Goal: Transaction & Acquisition: Purchase product/service

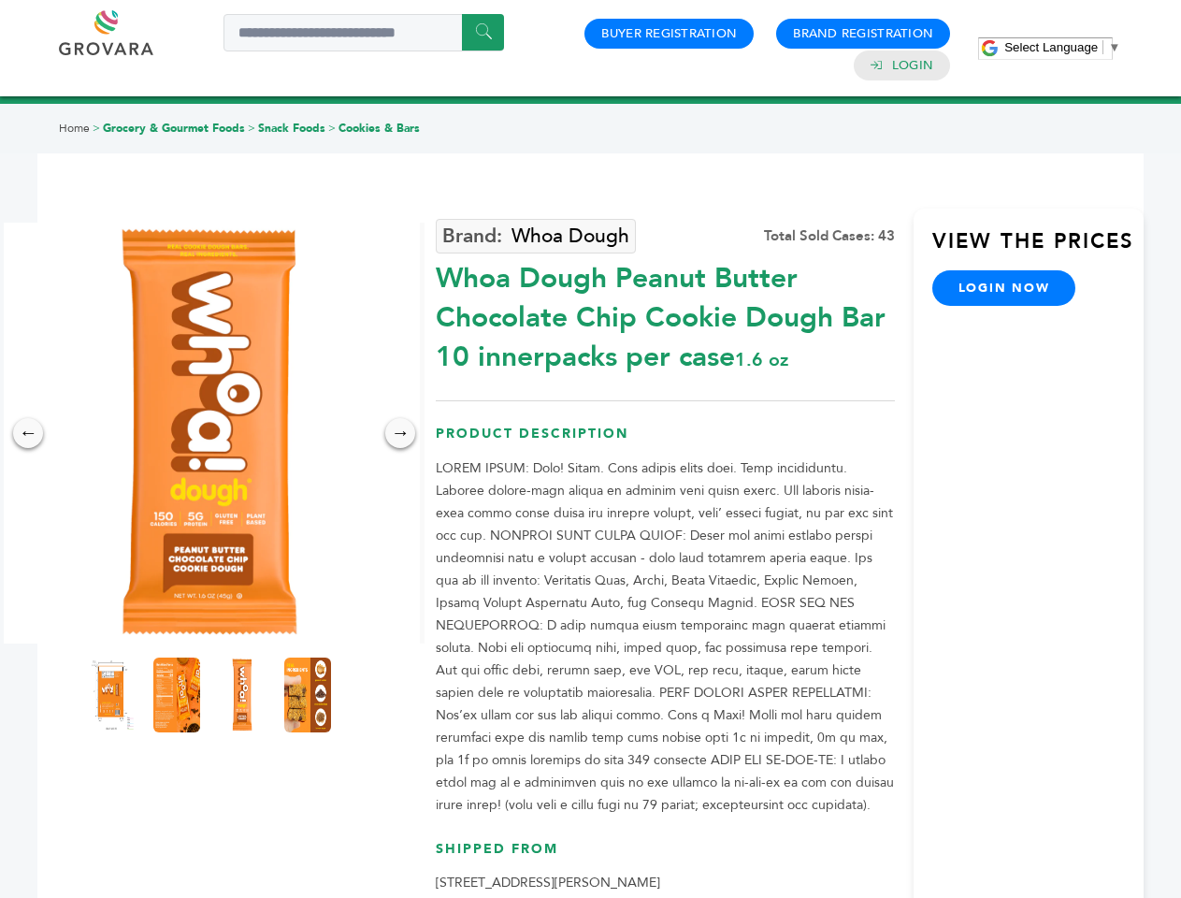
click at [1062, 47] on span "Select Language" at bounding box center [1051, 47] width 94 height 14
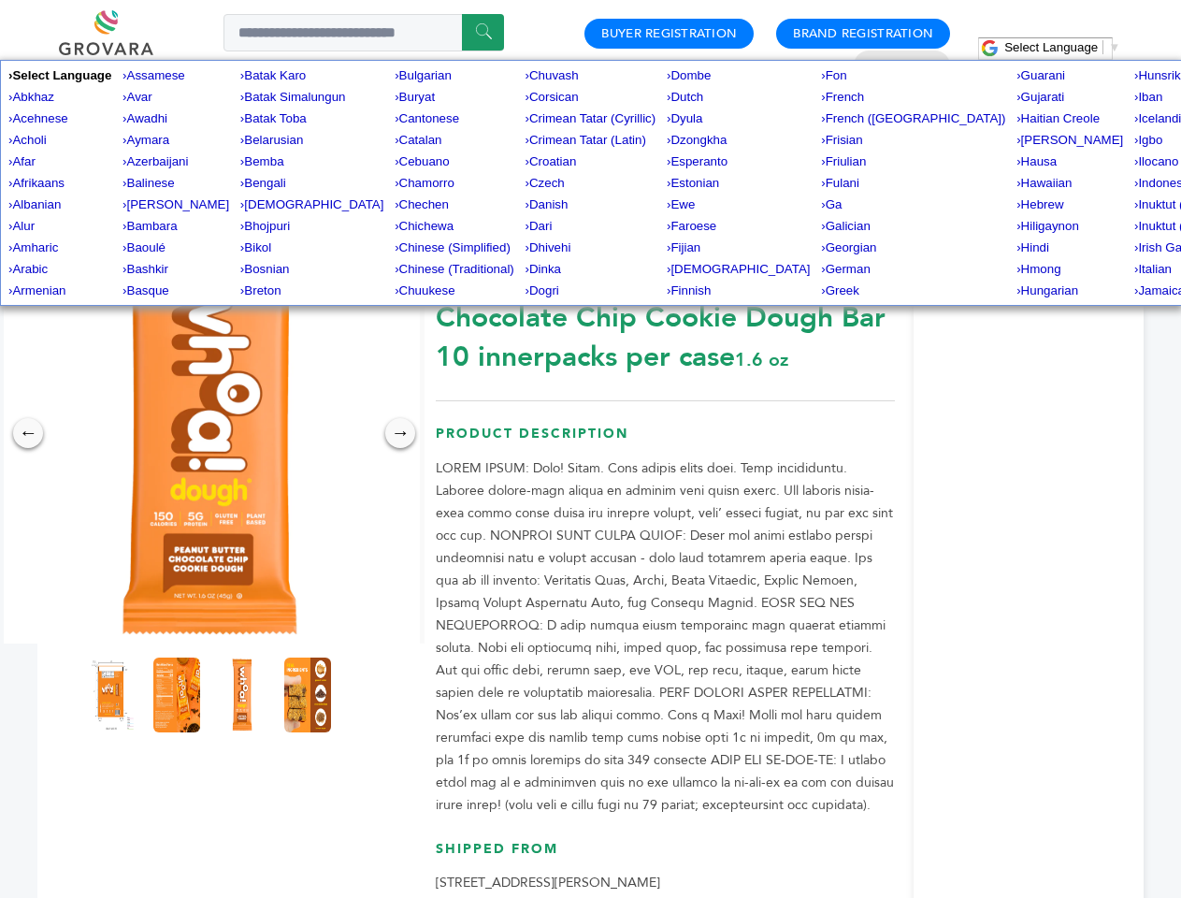
click at [209, 433] on img at bounding box center [209, 433] width 421 height 421
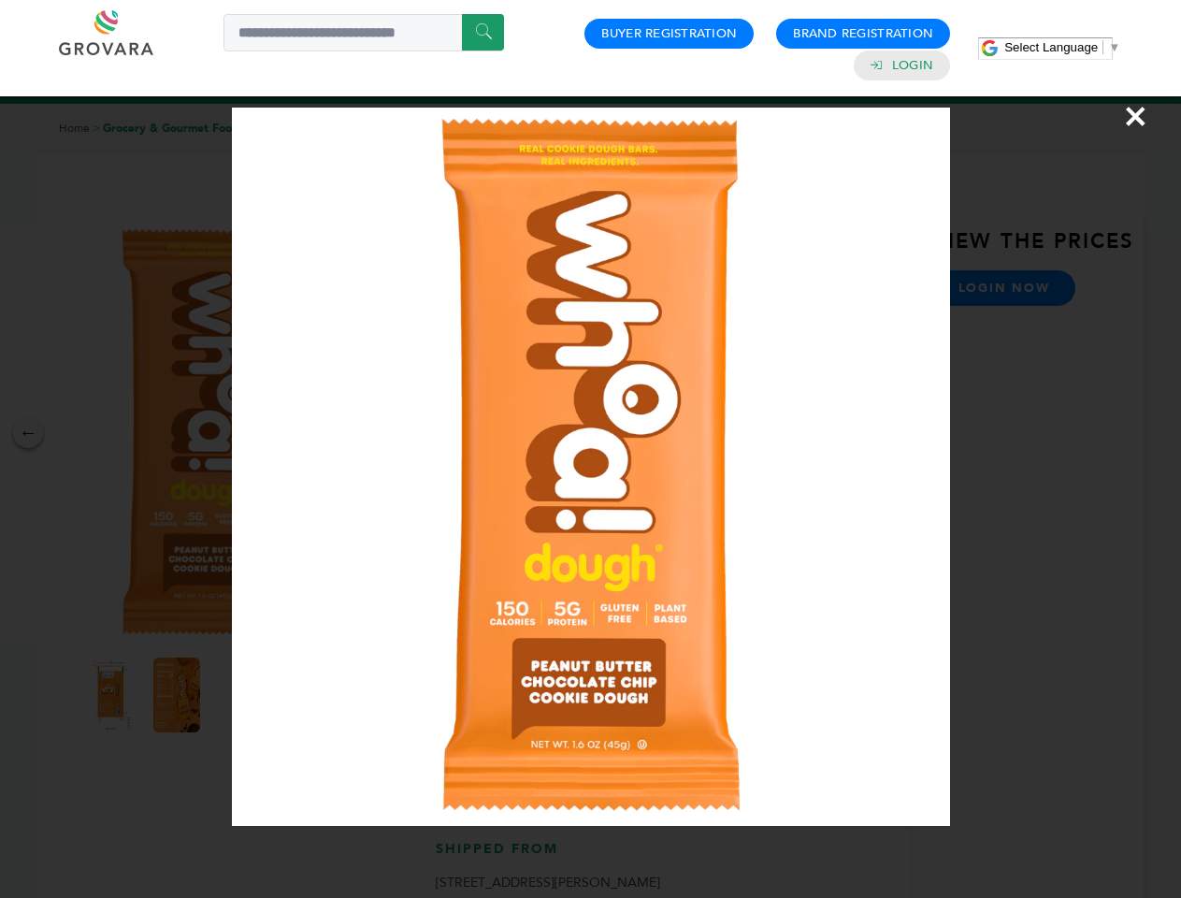
click at [28, 433] on div "×" at bounding box center [590, 449] width 1181 height 898
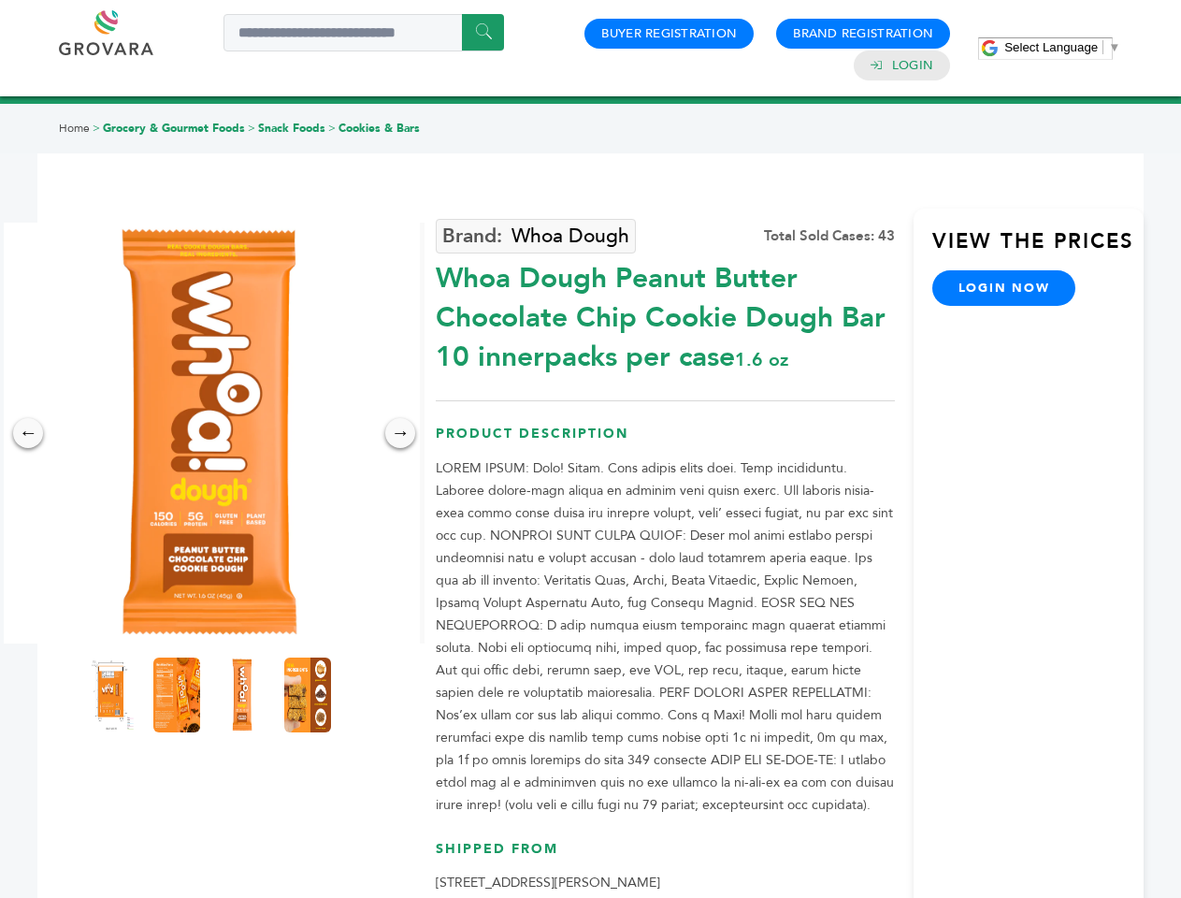
click at [400, 433] on div "→" at bounding box center [400, 433] width 30 height 30
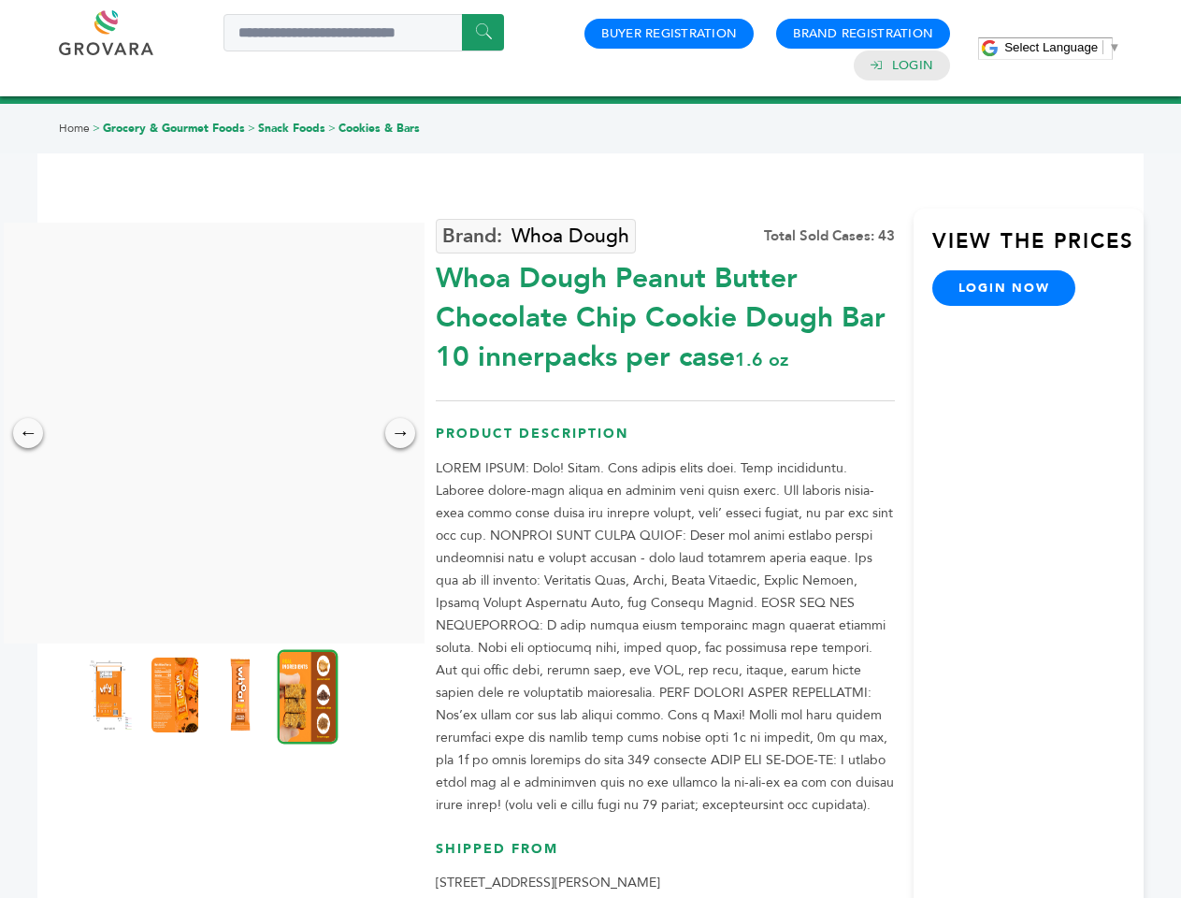
click at [111, 695] on img at bounding box center [109, 694] width 47 height 75
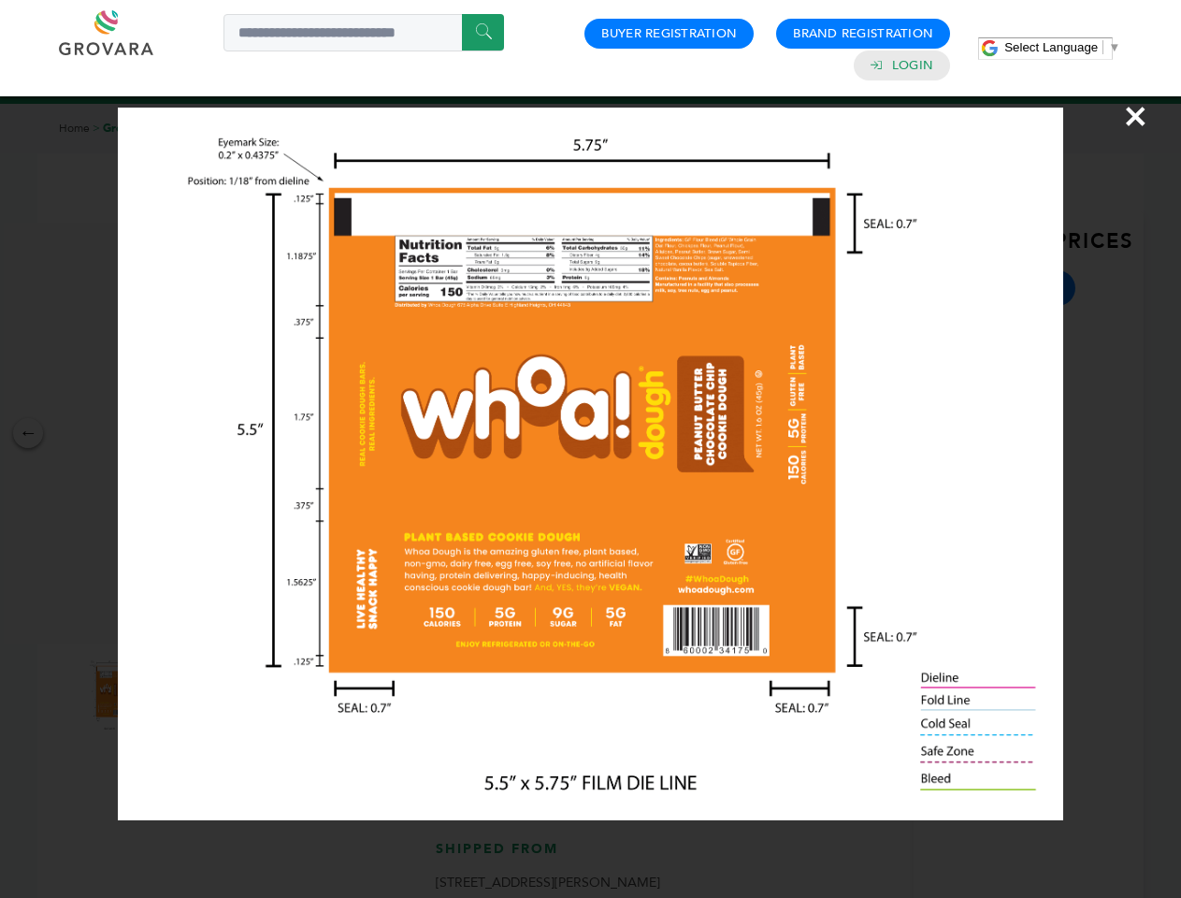
click at [177, 695] on div "×" at bounding box center [590, 449] width 1181 height 898
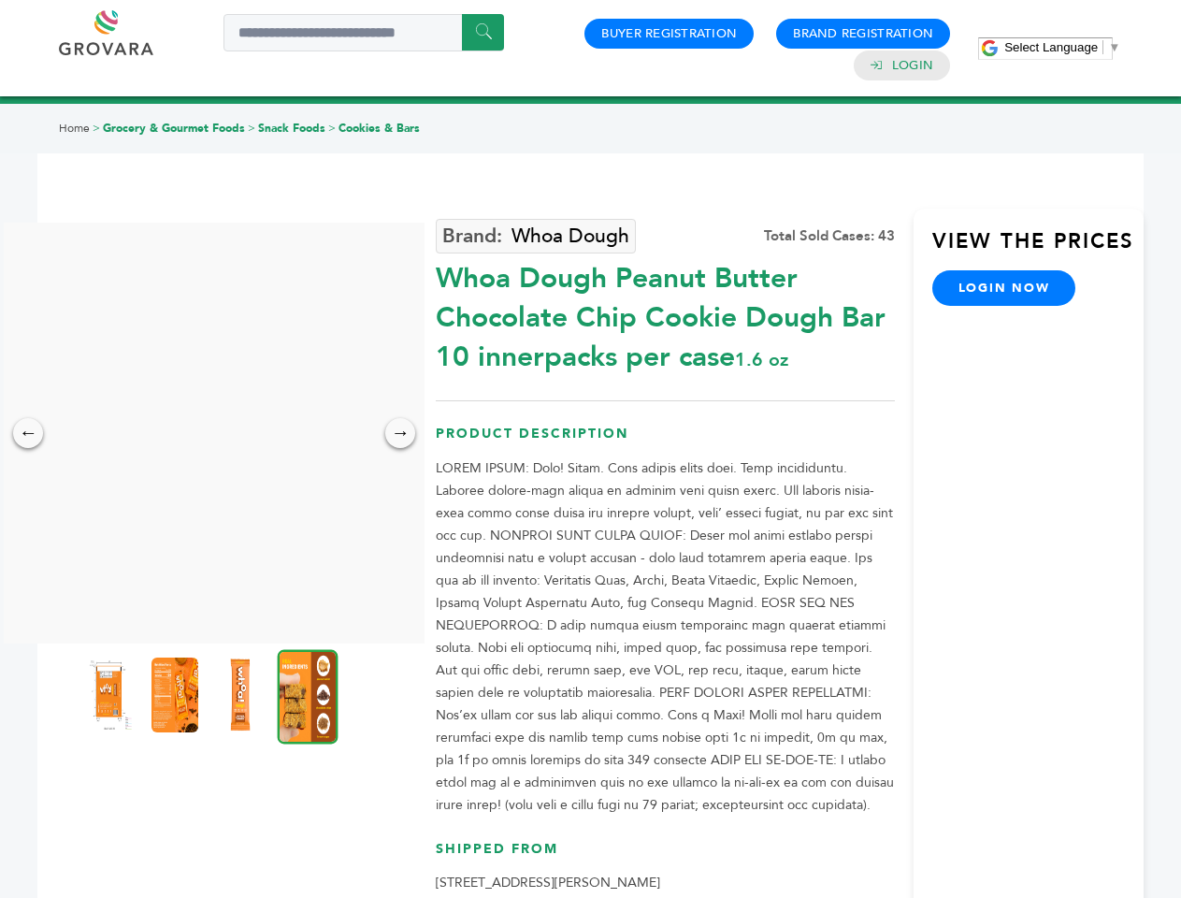
click at [242, 695] on img at bounding box center [240, 694] width 47 height 75
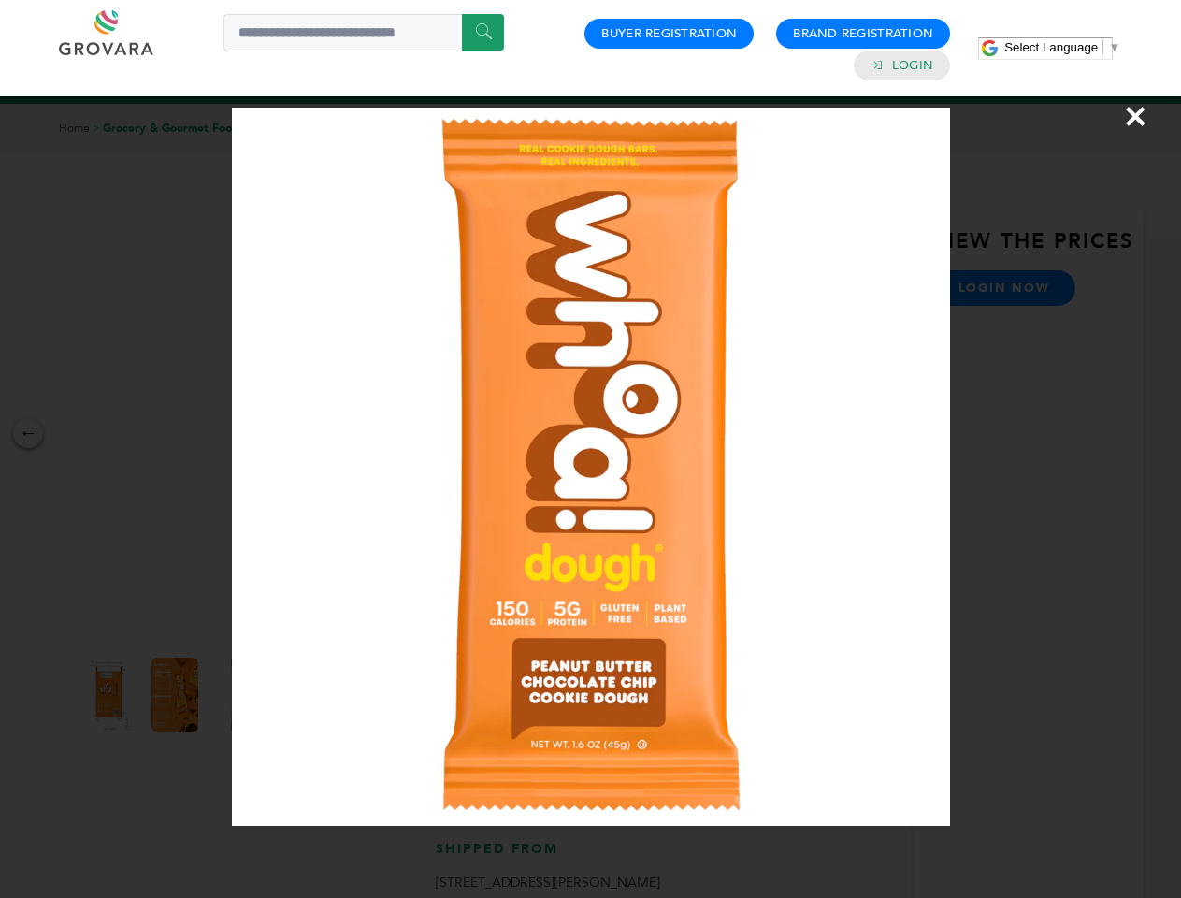
click at [308, 695] on div "×" at bounding box center [590, 449] width 1181 height 898
